Goal: Transaction & Acquisition: Purchase product/service

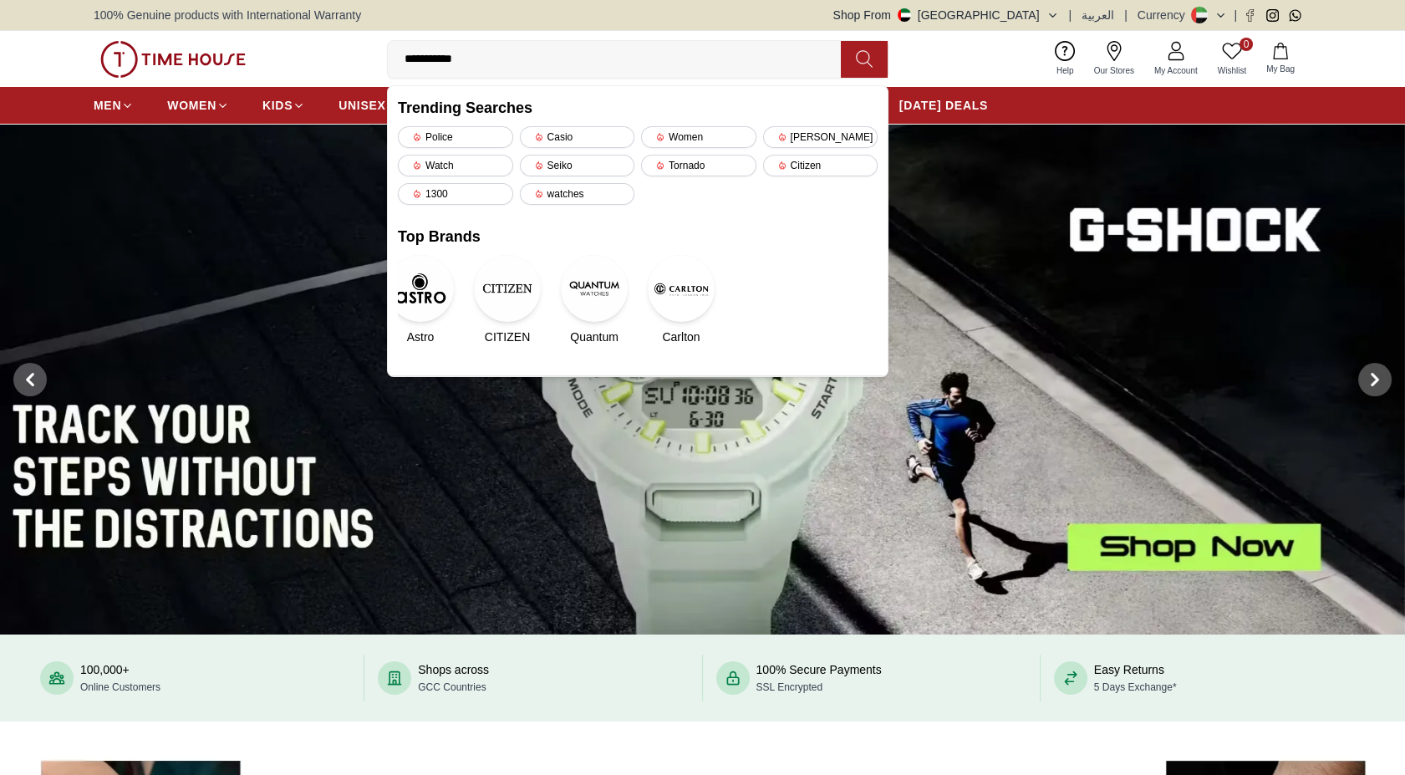
type input "**********"
click at [860, 51] on icon at bounding box center [864, 59] width 16 height 17
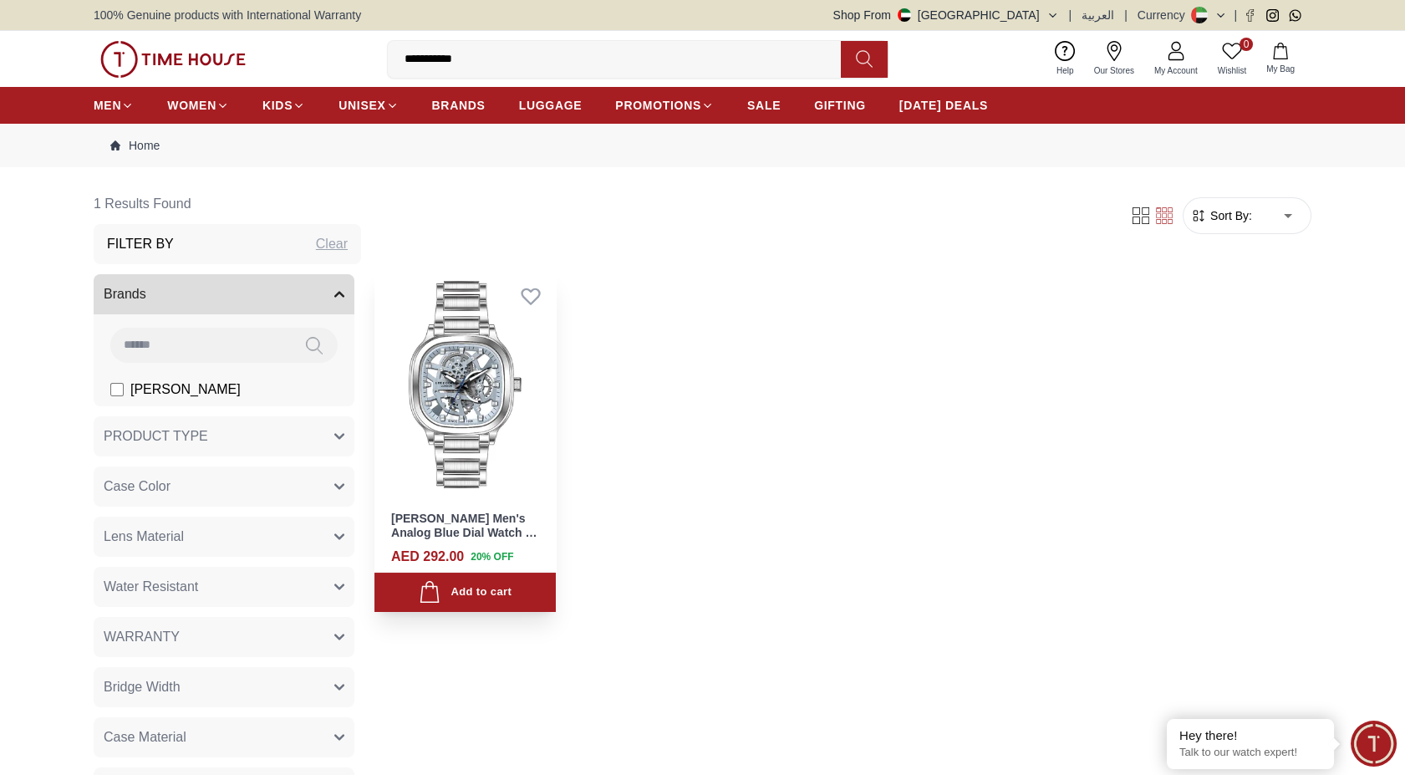
click at [475, 424] on img at bounding box center [464, 384] width 181 height 227
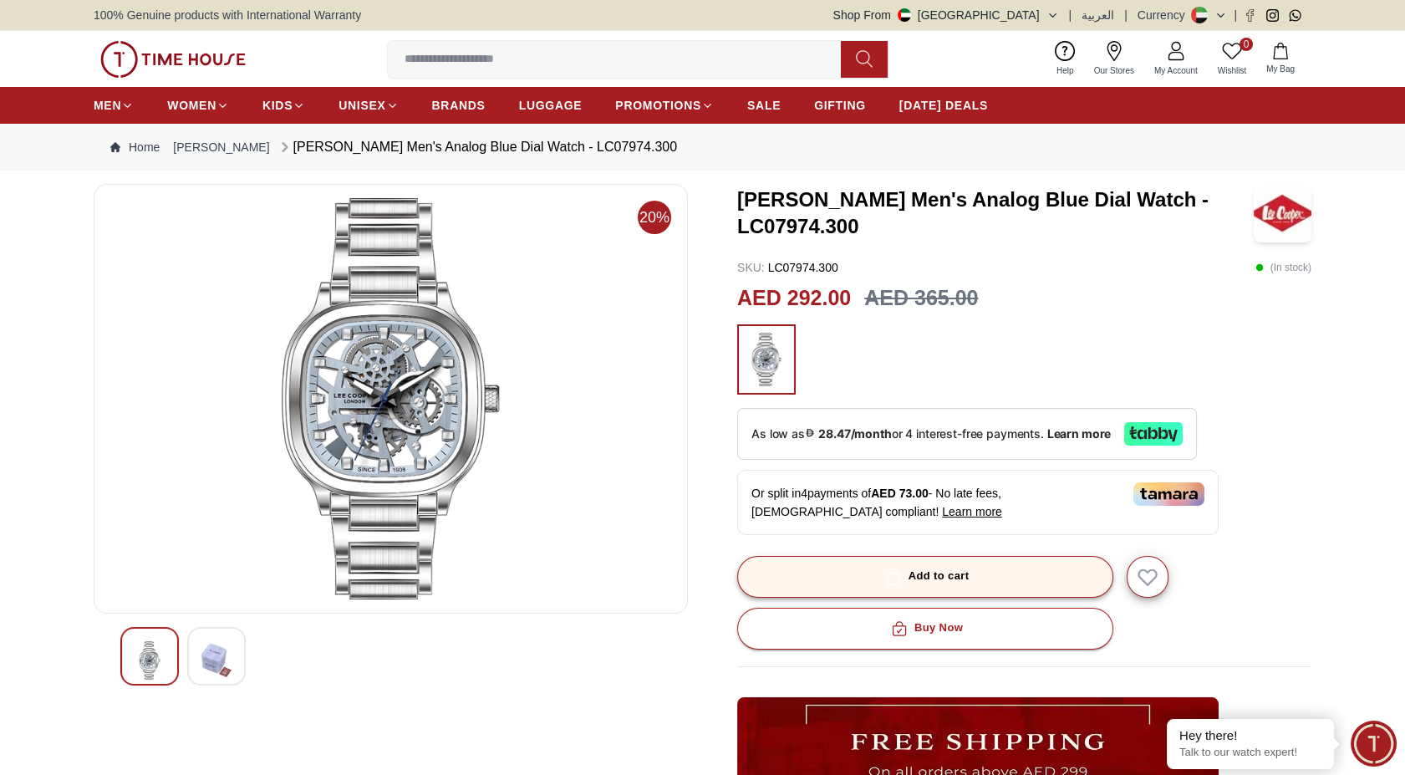
click at [946, 561] on button "Add to cart" at bounding box center [925, 577] width 376 height 42
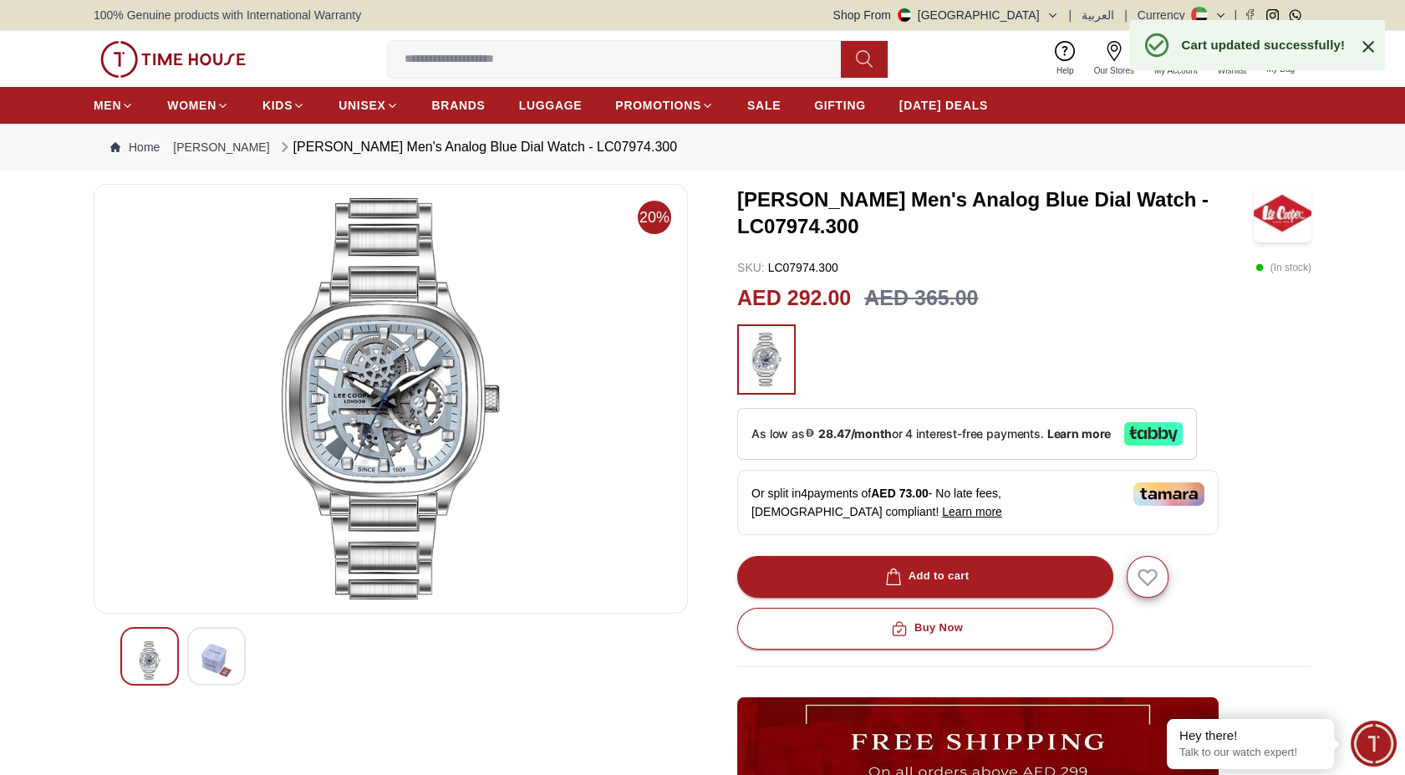
click at [1367, 39] on icon at bounding box center [1368, 47] width 20 height 20
click at [1280, 64] on span "My Bag" at bounding box center [1280, 69] width 42 height 13
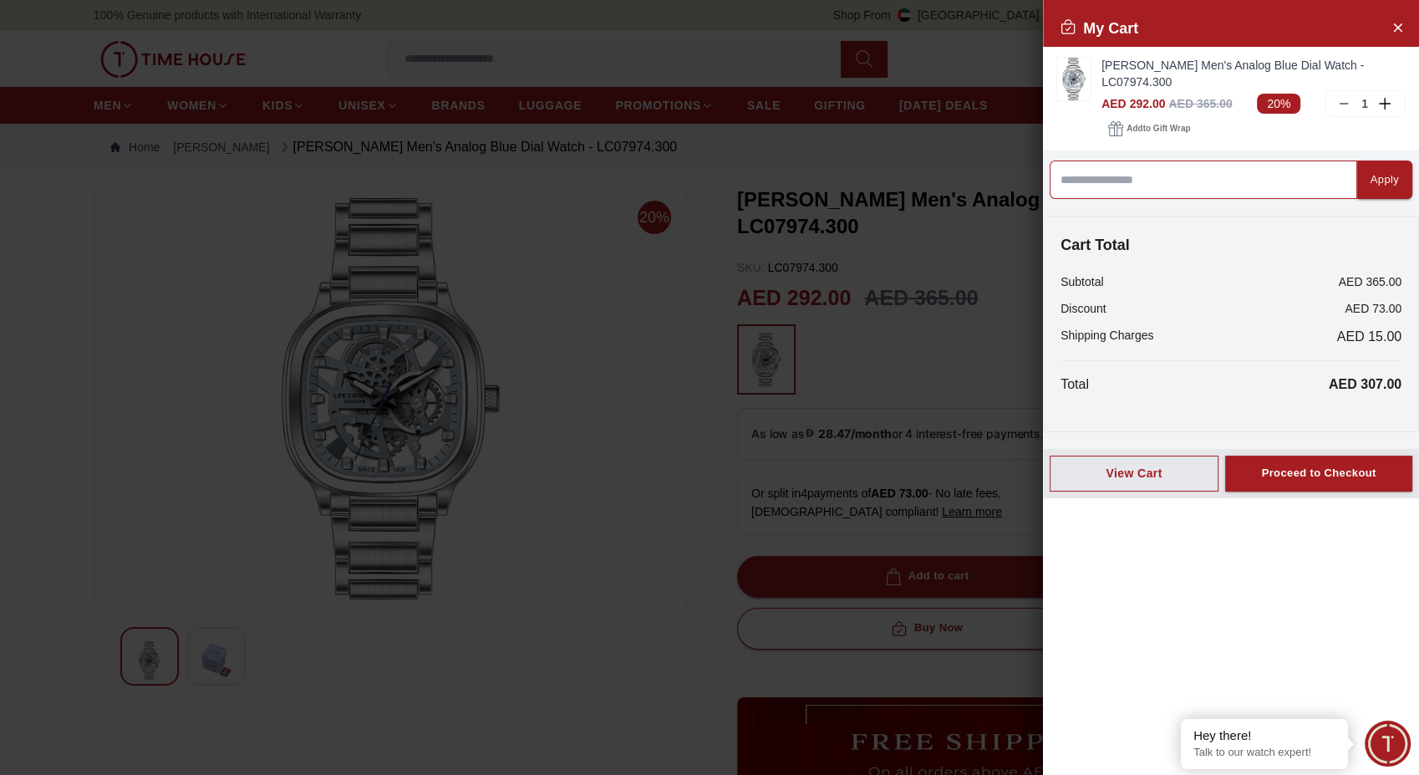
click at [1253, 160] on input at bounding box center [1202, 179] width 307 height 38
type input "*****"
click at [1387, 162] on button "Apply" at bounding box center [1384, 179] width 55 height 38
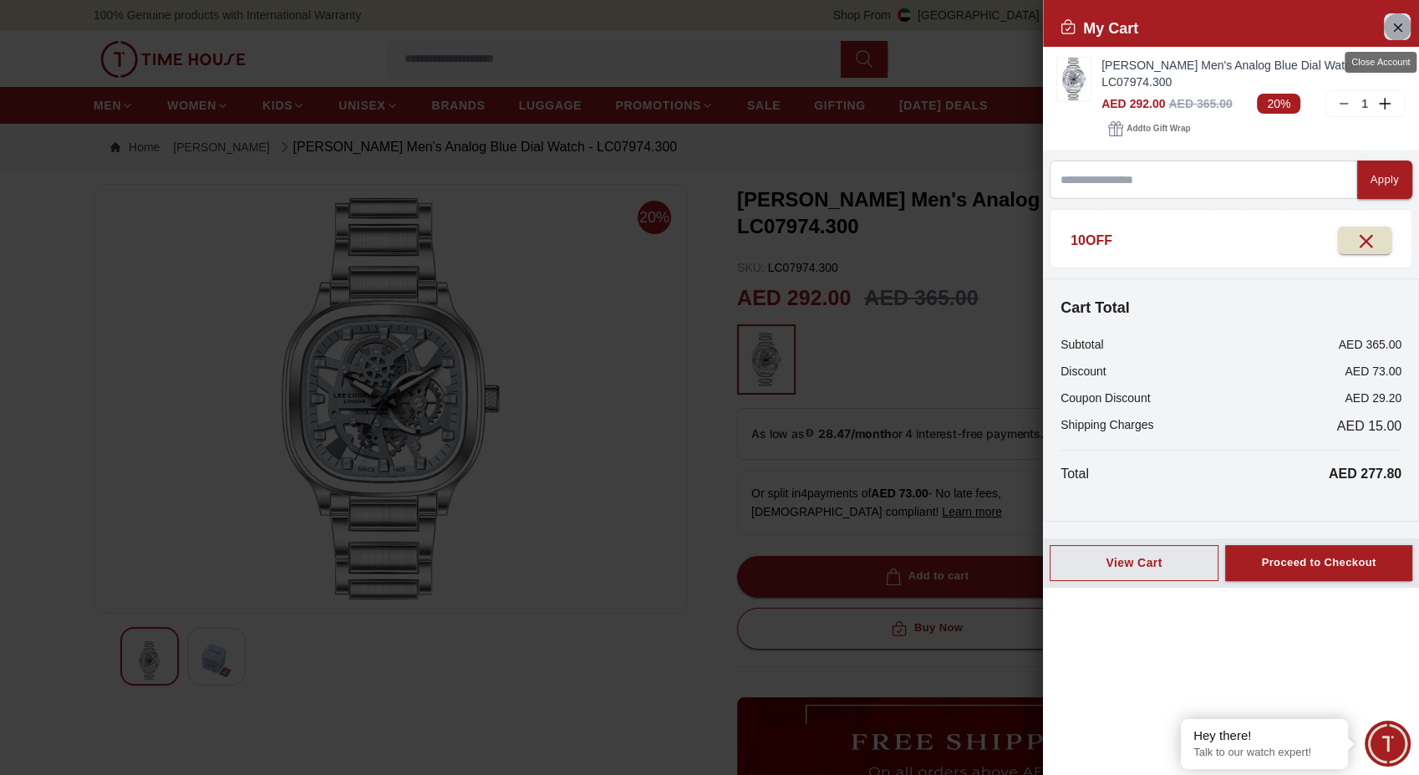
click at [1390, 33] on icon "Close Account" at bounding box center [1396, 27] width 13 height 21
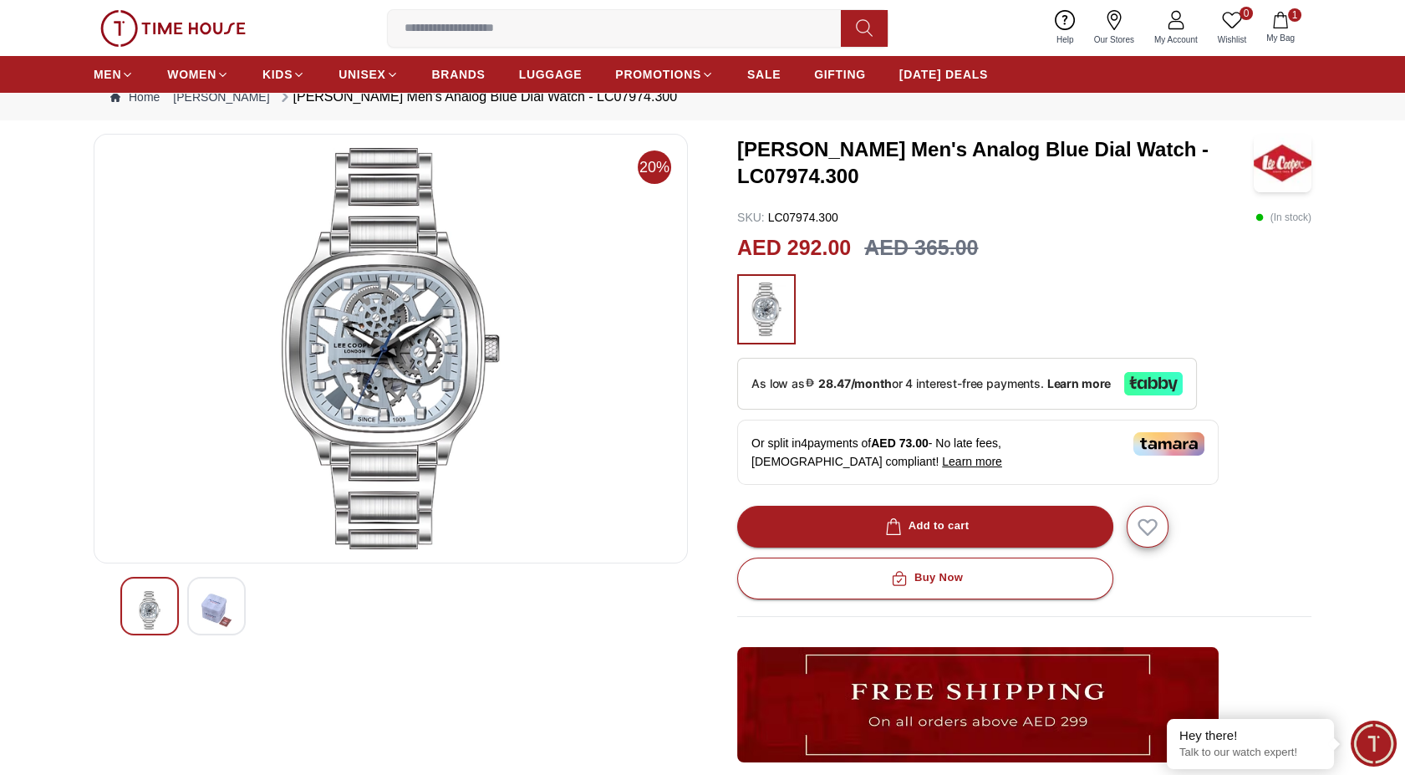
scroll to position [93, 0]
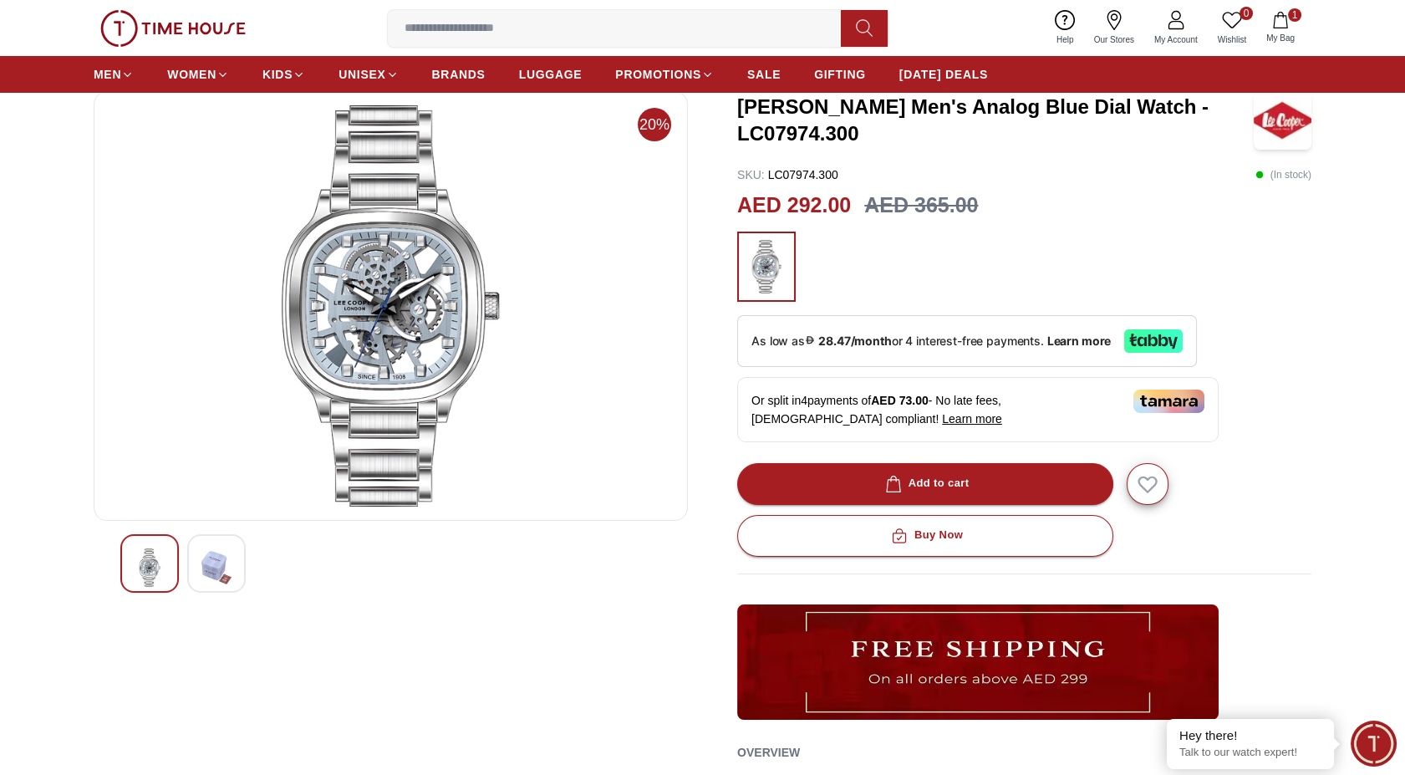
click at [883, 410] on div "Or split in 4 payments of AED 73.00 - No late fees, [DEMOGRAPHIC_DATA] complian…" at bounding box center [977, 409] width 481 height 65
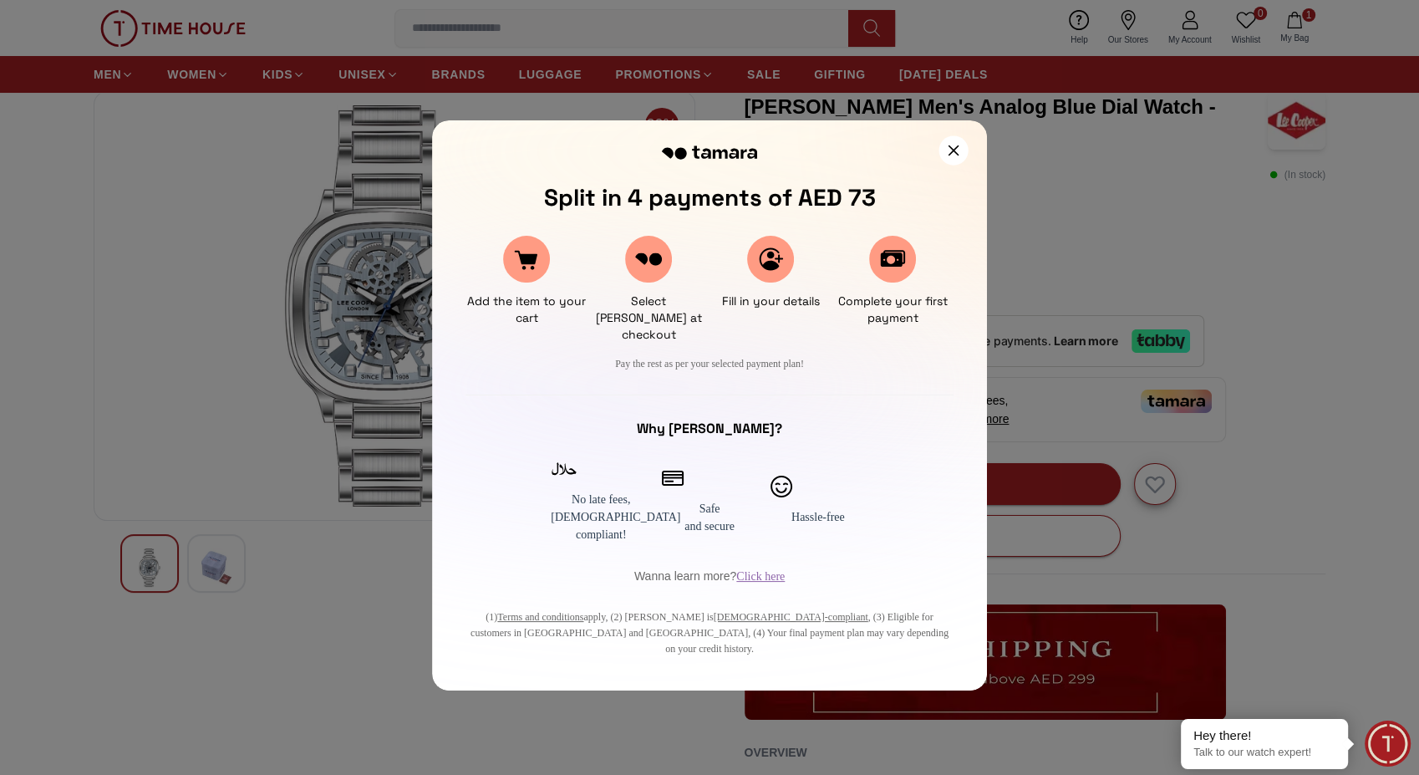
click at [956, 151] on icon at bounding box center [953, 150] width 11 height 11
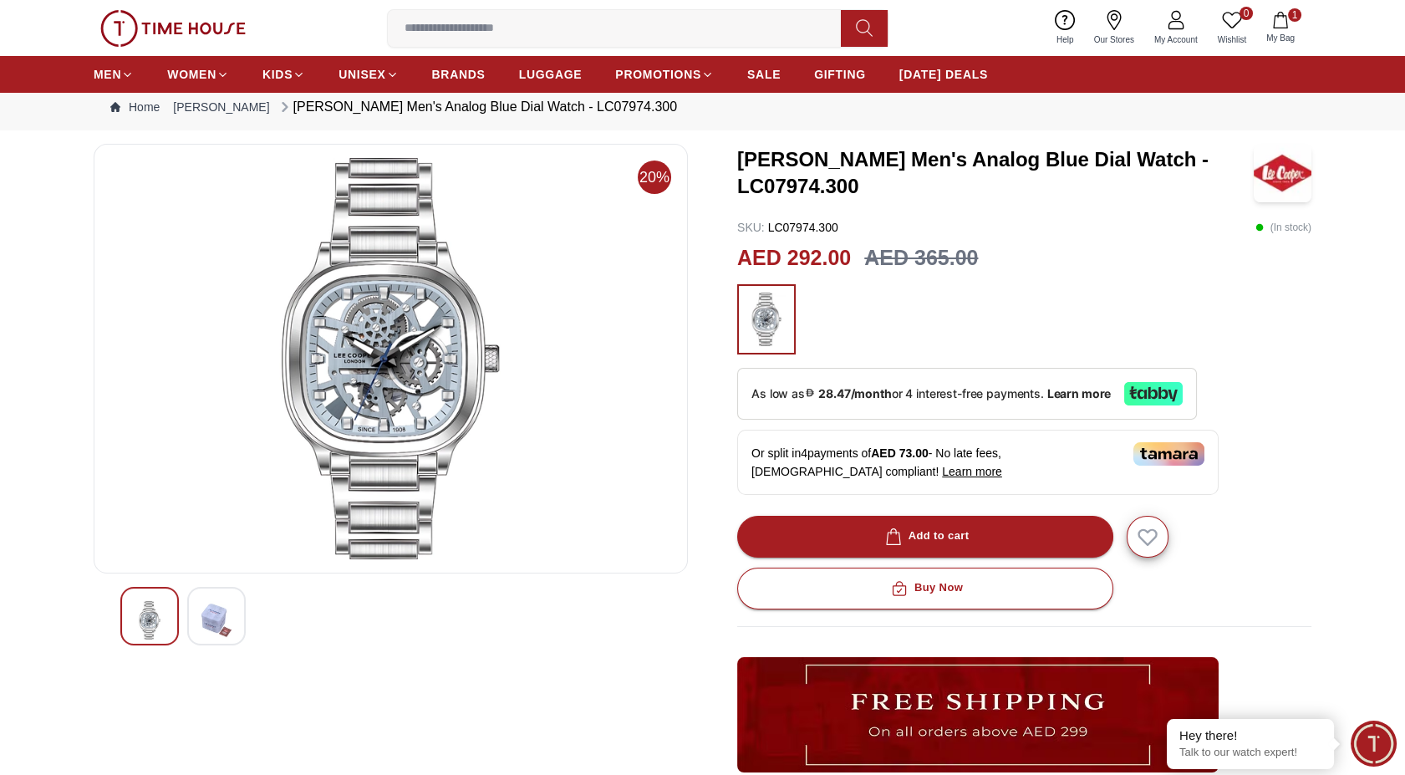
scroll to position [0, 0]
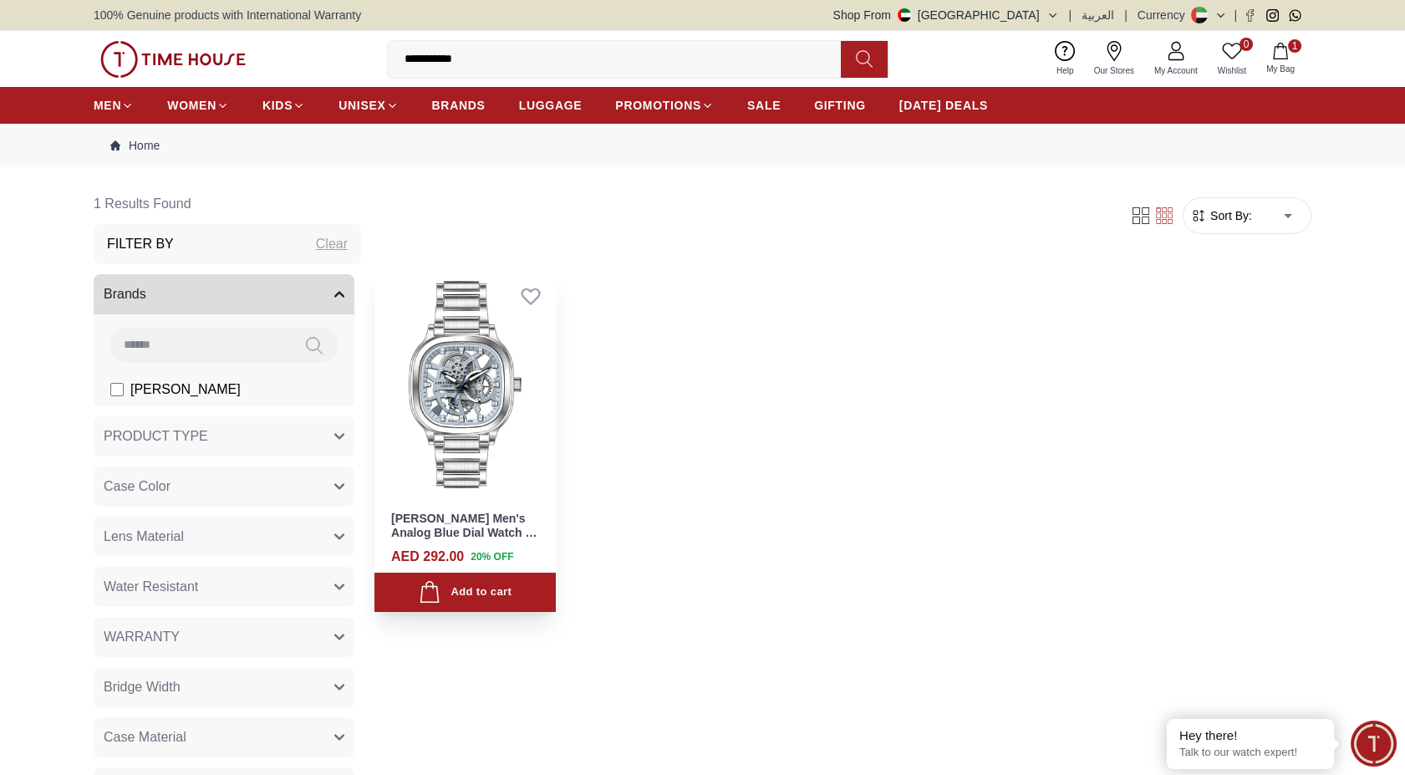
click at [487, 364] on img at bounding box center [464, 384] width 181 height 227
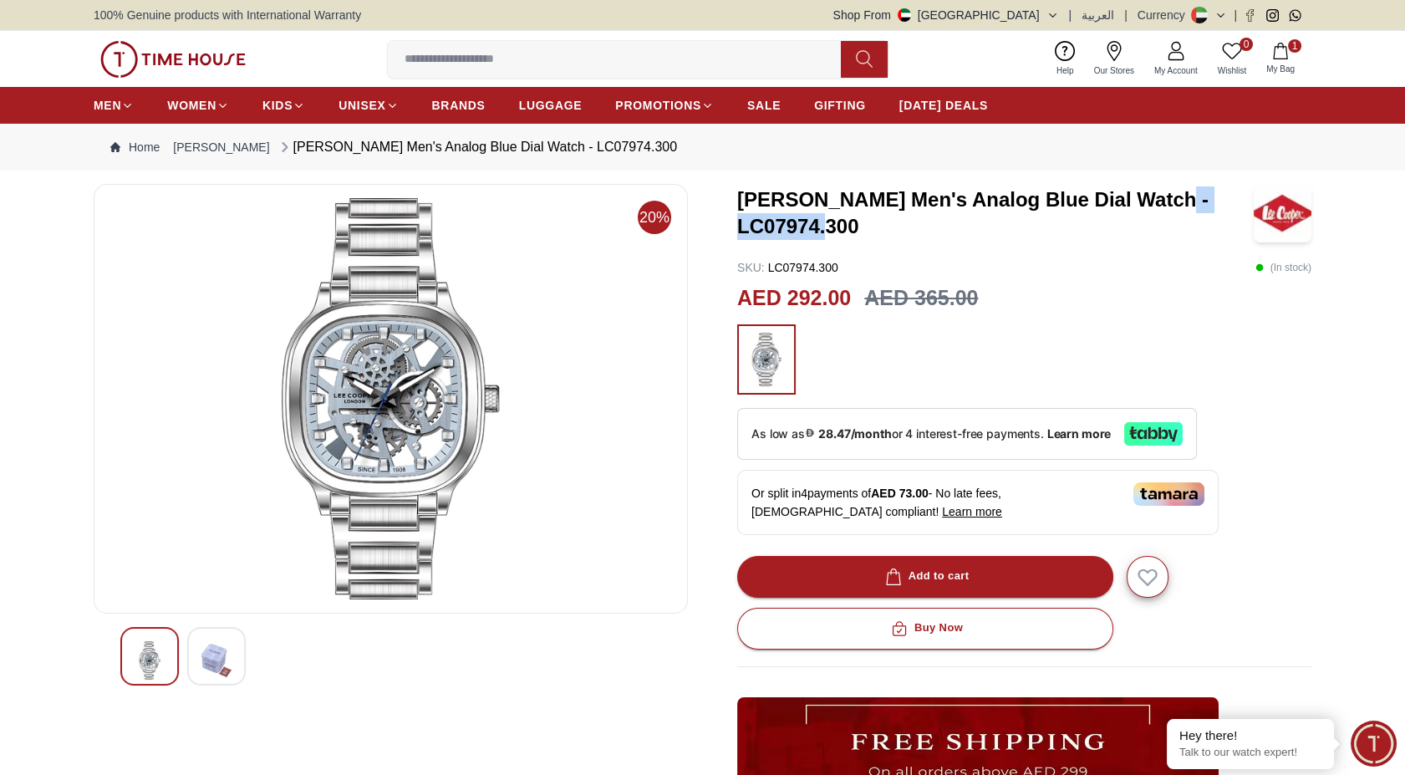
drag, startPoint x: 870, startPoint y: 231, endPoint x: 714, endPoint y: 229, distance: 155.4
click at [714, 229] on div "20% [PERSON_NAME] Men's Analog Blue Dial Watch - LC07974.300 SKU : LC07974.300 …" at bounding box center [702, 599] width 1217 height 831
copy h3 "LC07974.300"
click at [434, 51] on input at bounding box center [621, 59] width 466 height 33
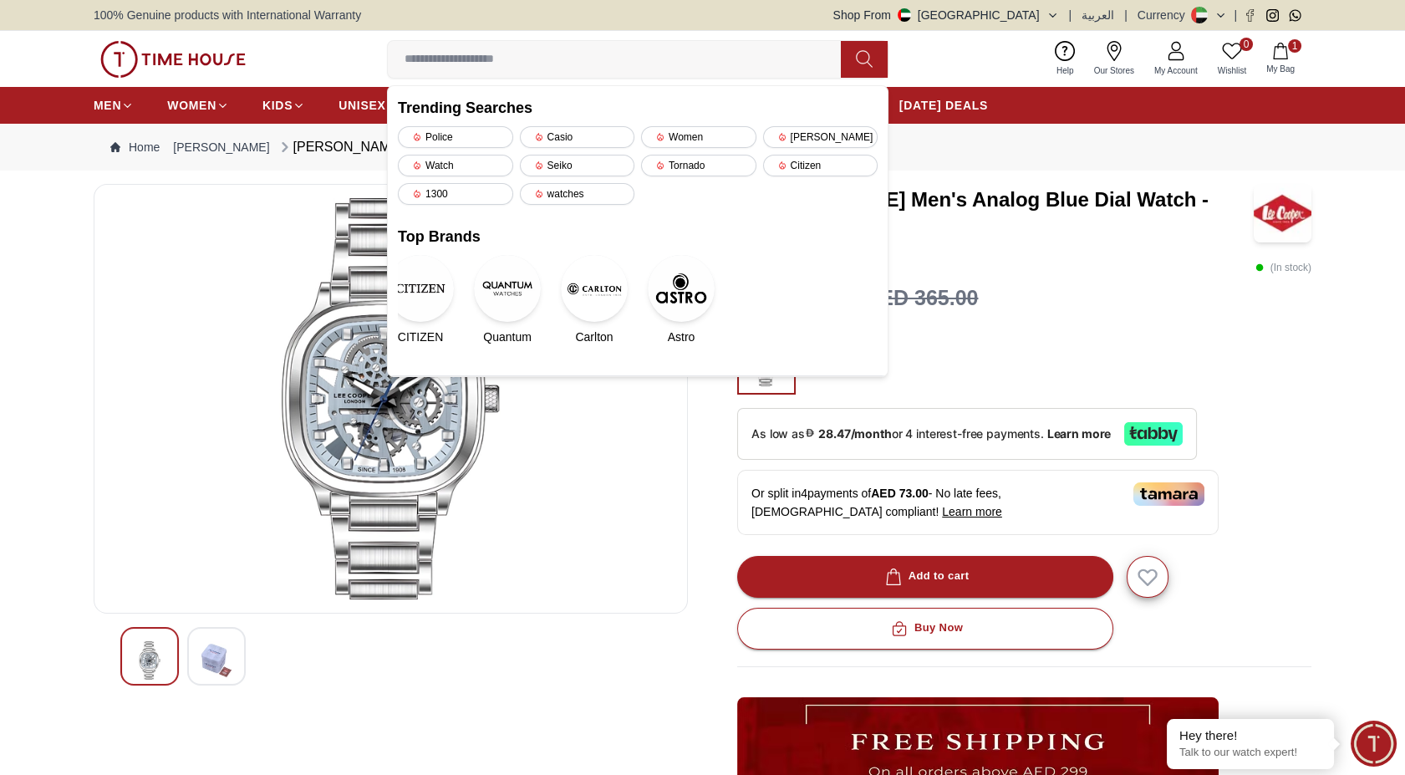
paste input "**********"
type input "**********"
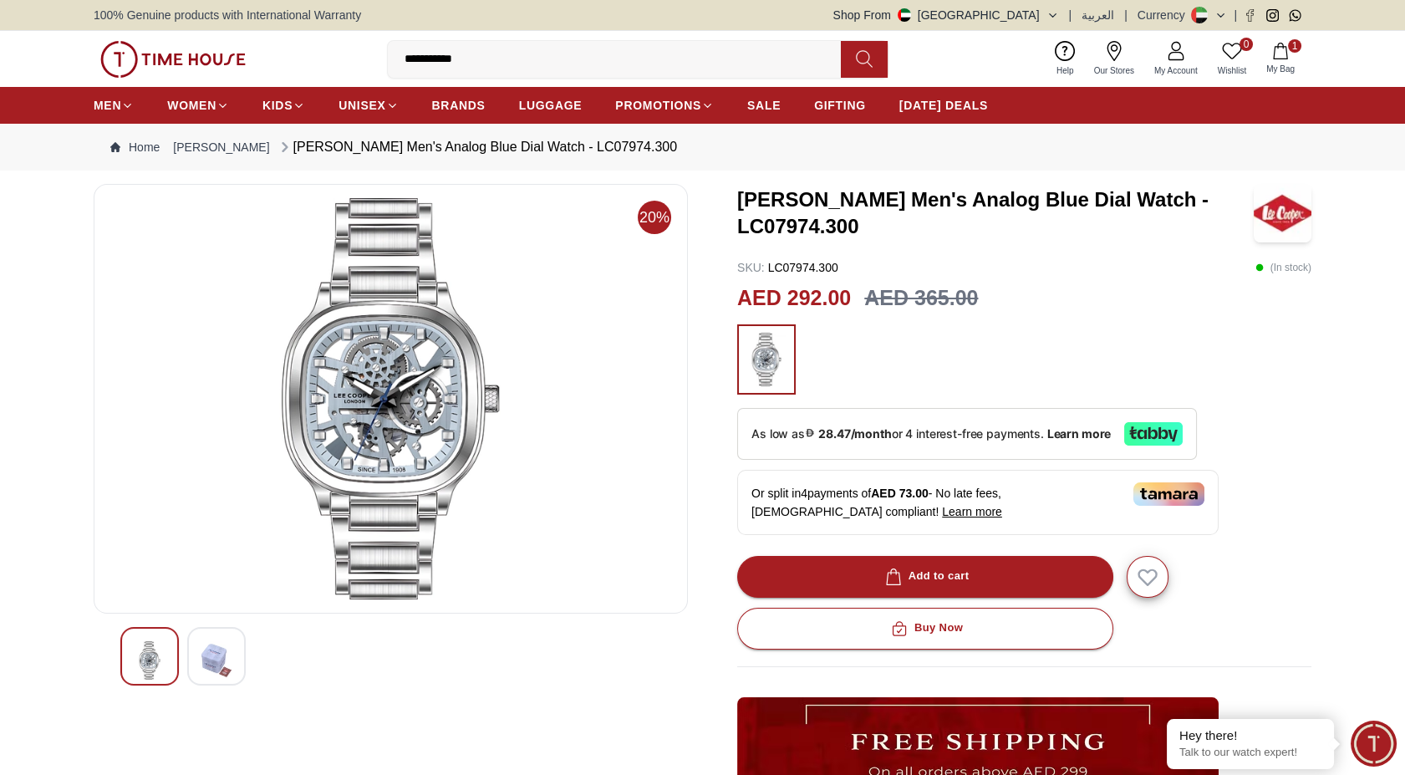
click at [858, 60] on icon at bounding box center [864, 58] width 17 height 19
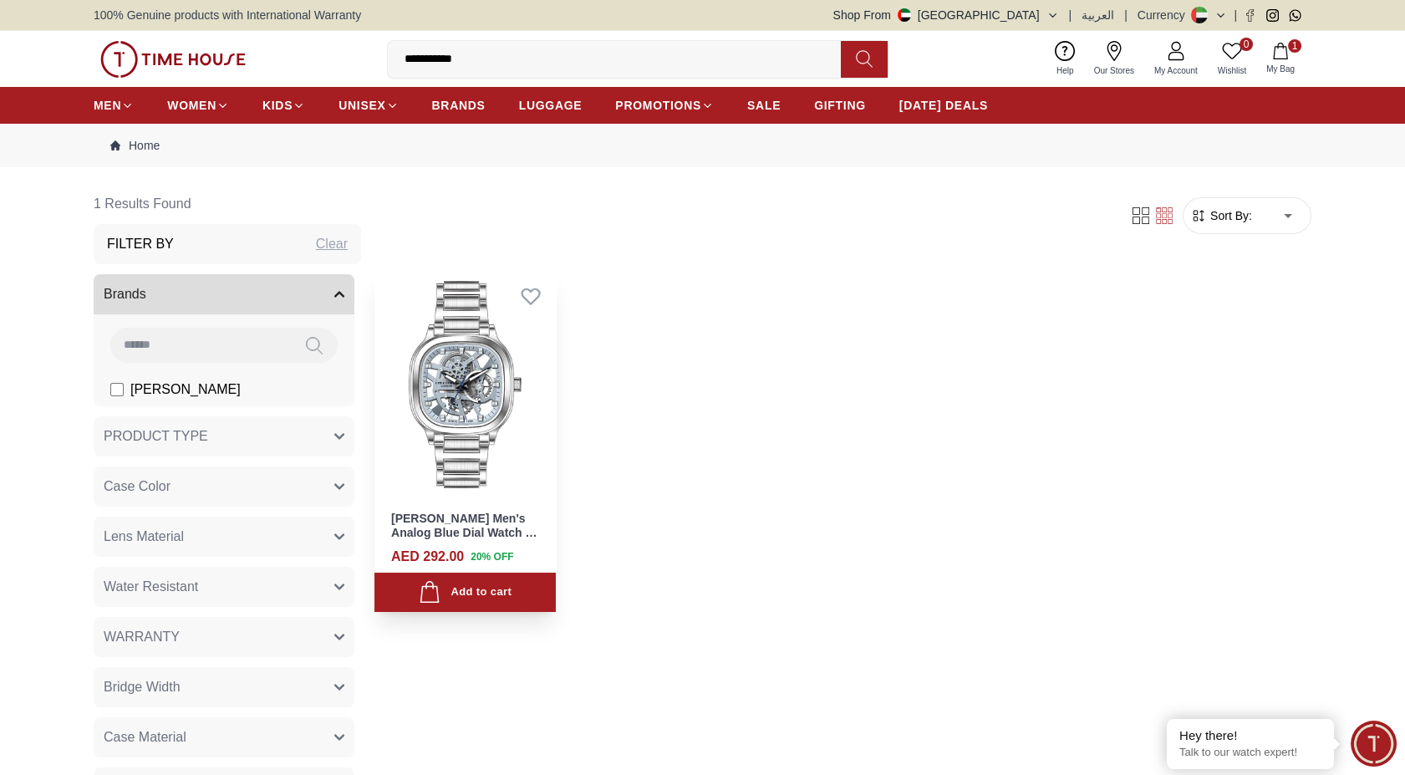
click at [531, 480] on img at bounding box center [464, 384] width 181 height 227
